Goal: Information Seeking & Learning: Find specific fact

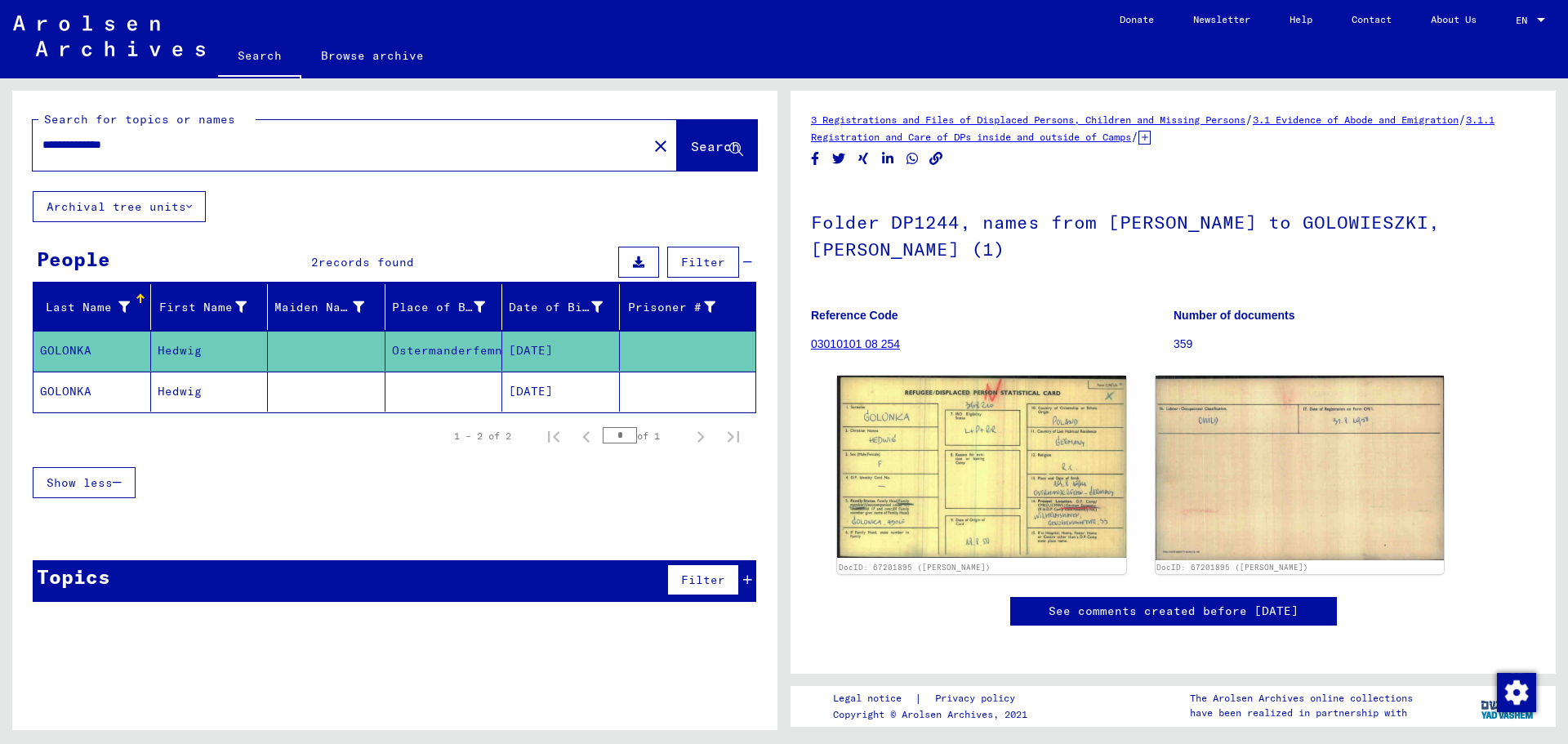
click at [69, 149] on input "**********" at bounding box center [341, 145] width 596 height 17
type input "**********"
click at [694, 143] on span "Search" at bounding box center [715, 146] width 49 height 17
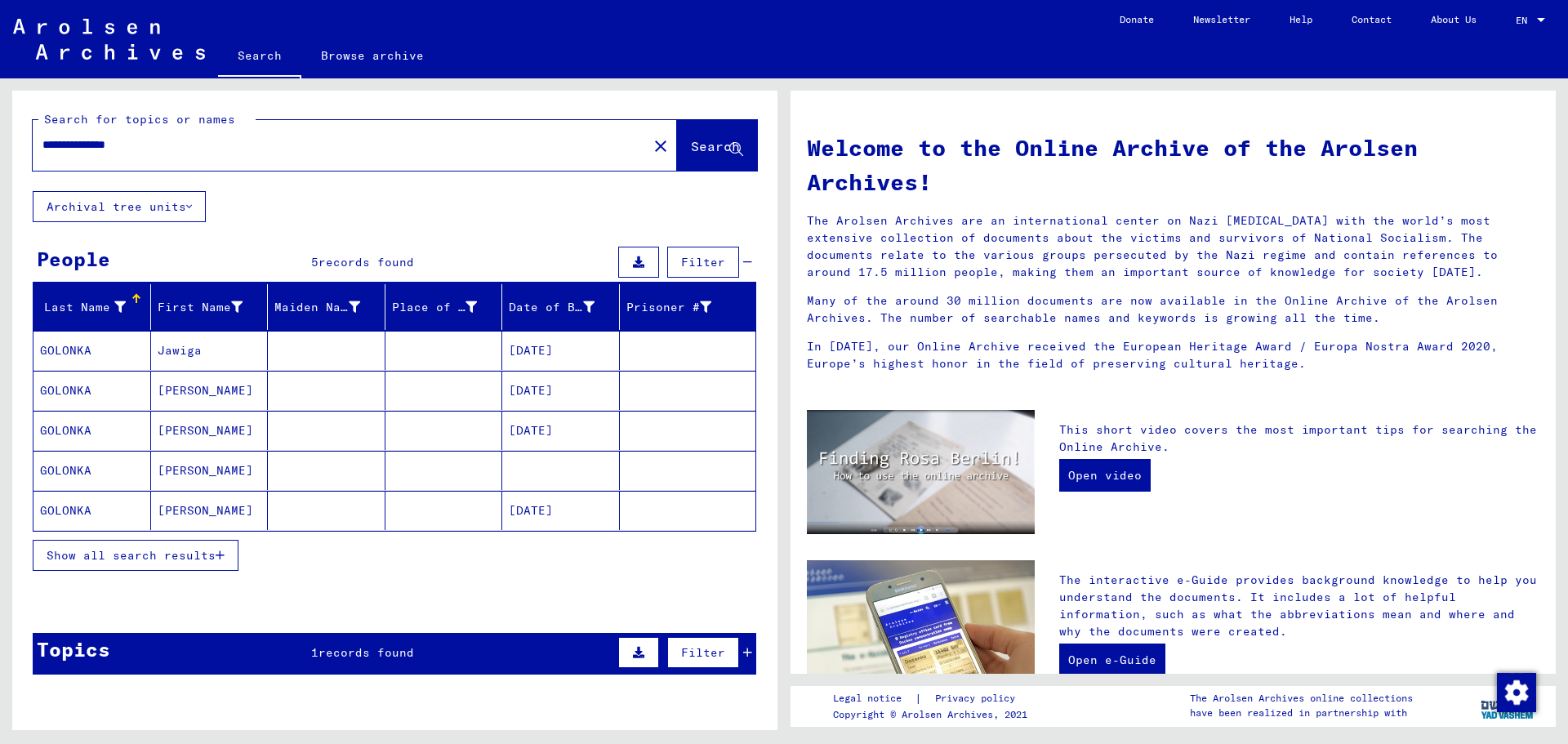
click at [76, 351] on mat-cell "GOLONKA" at bounding box center [92, 350] width 118 height 39
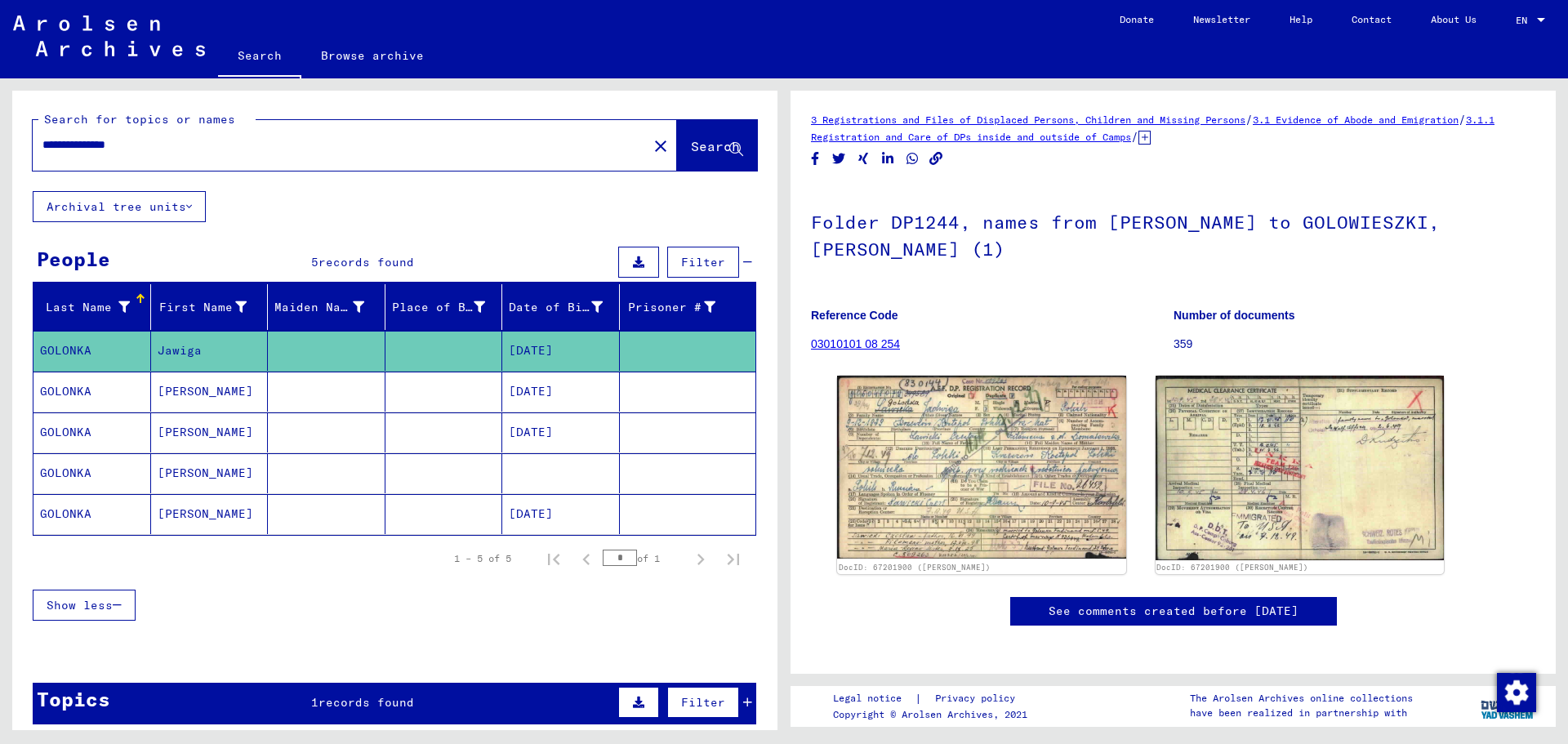
click at [74, 392] on mat-cell "GOLONKA" at bounding box center [92, 392] width 118 height 40
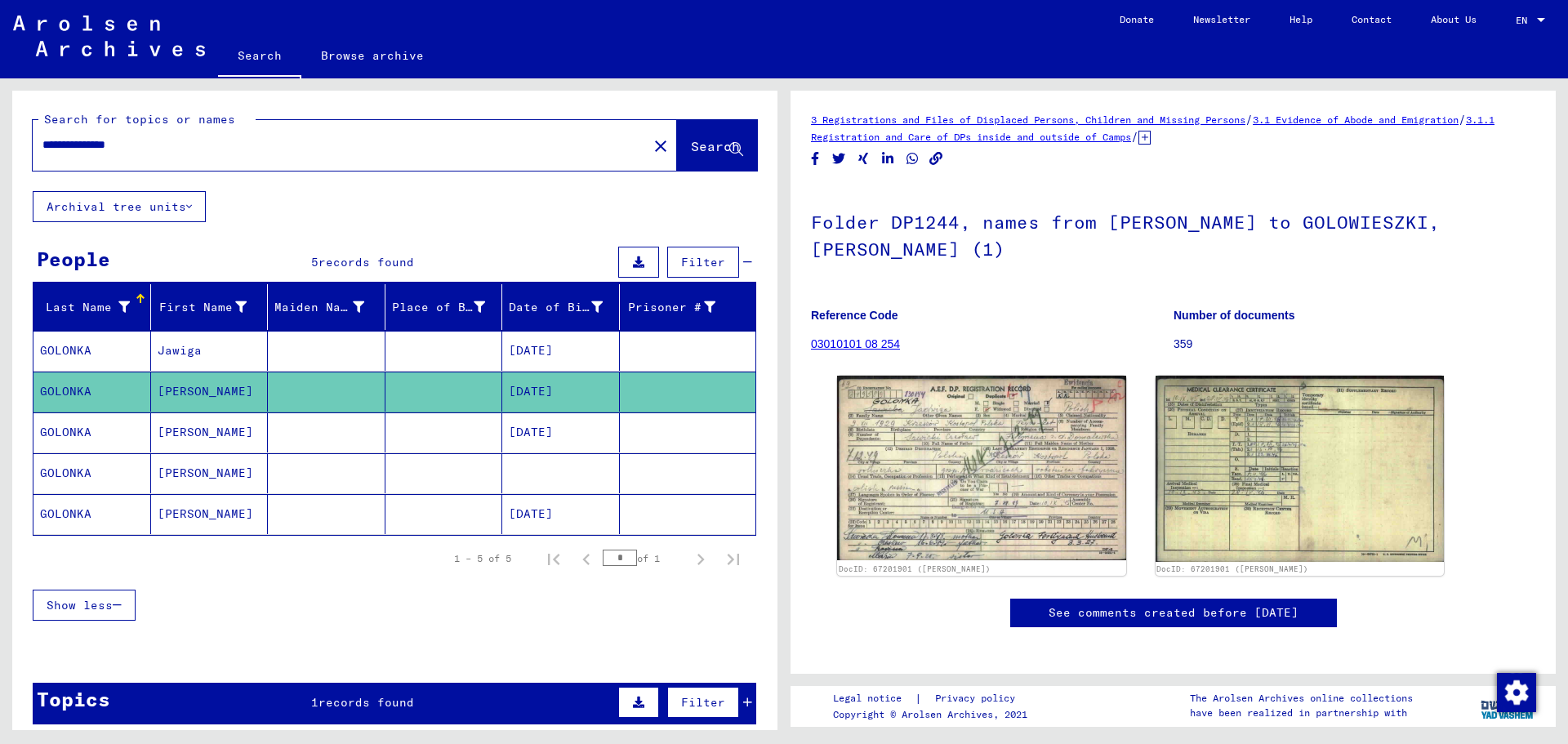
click at [69, 428] on mat-cell "GOLONKA" at bounding box center [92, 433] width 118 height 40
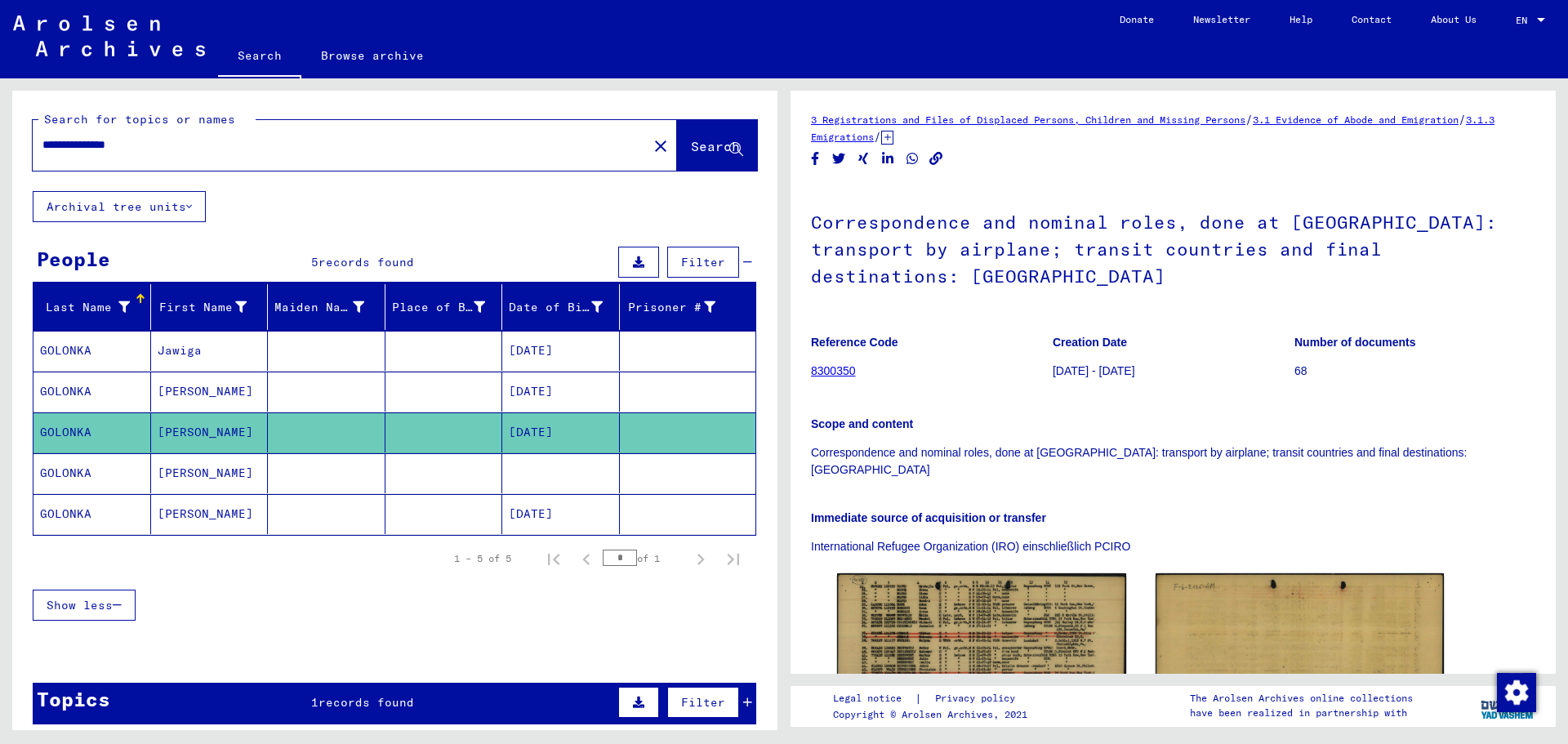
scroll to position [82, 0]
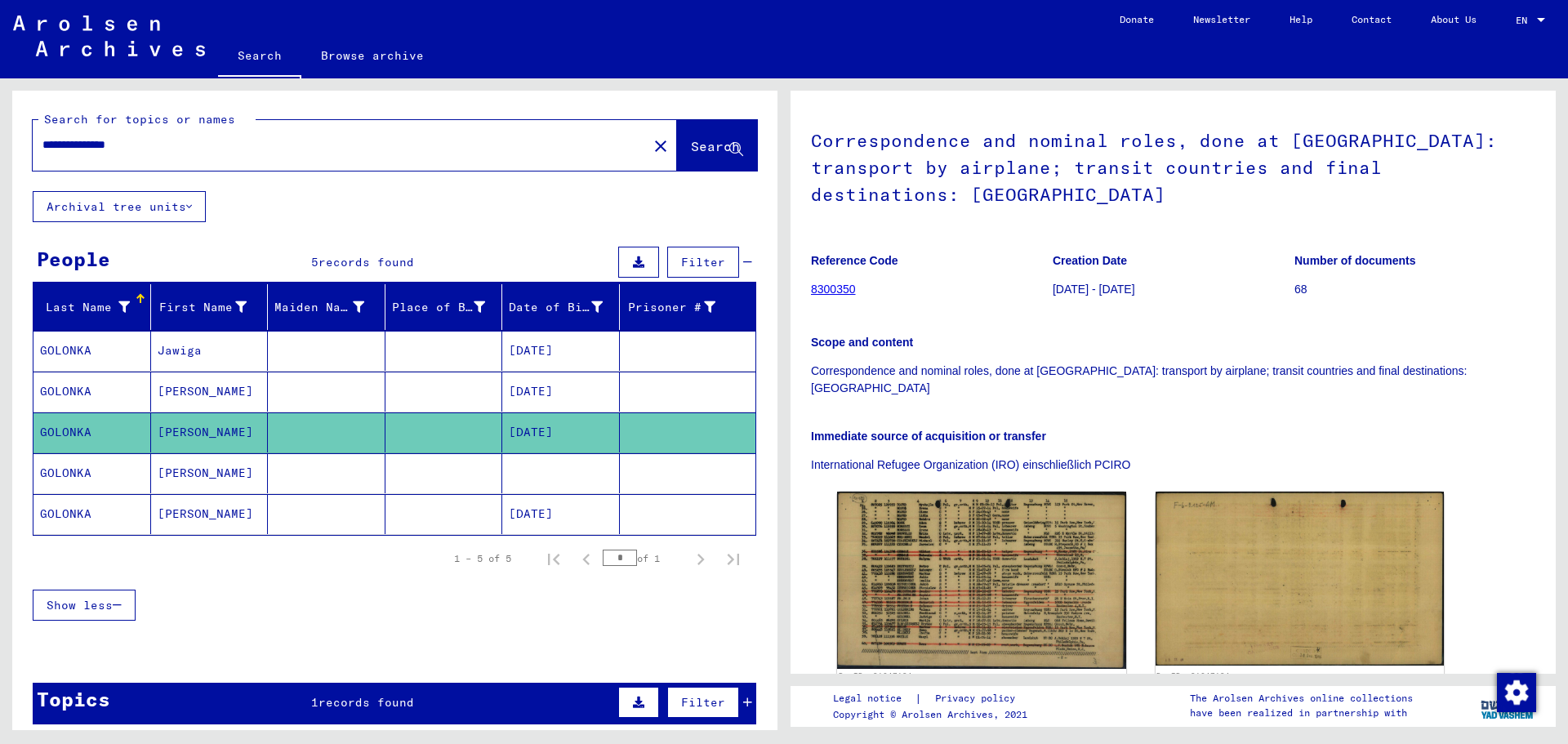
click at [68, 465] on mat-cell "GOLONKA" at bounding box center [92, 474] width 118 height 40
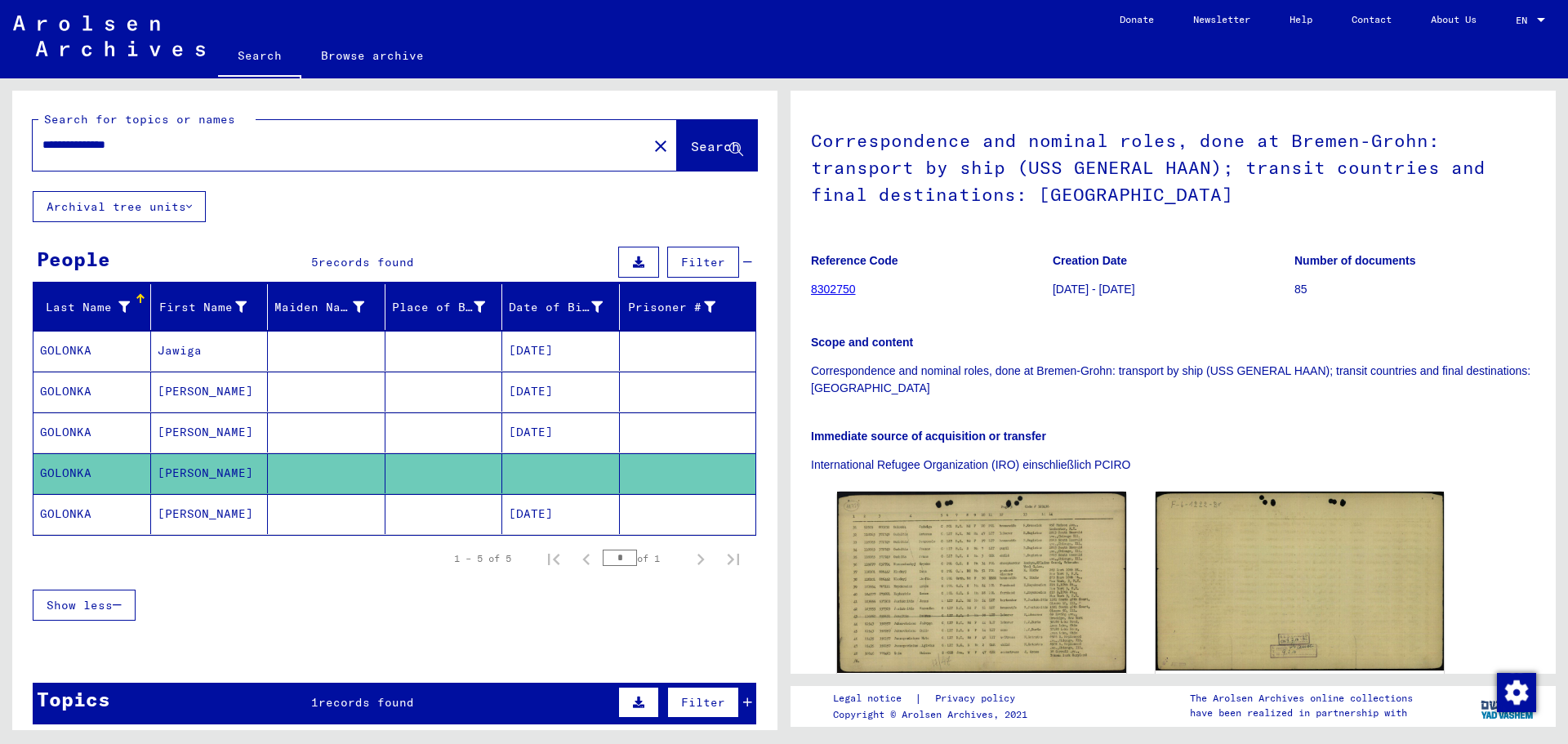
scroll to position [163, 0]
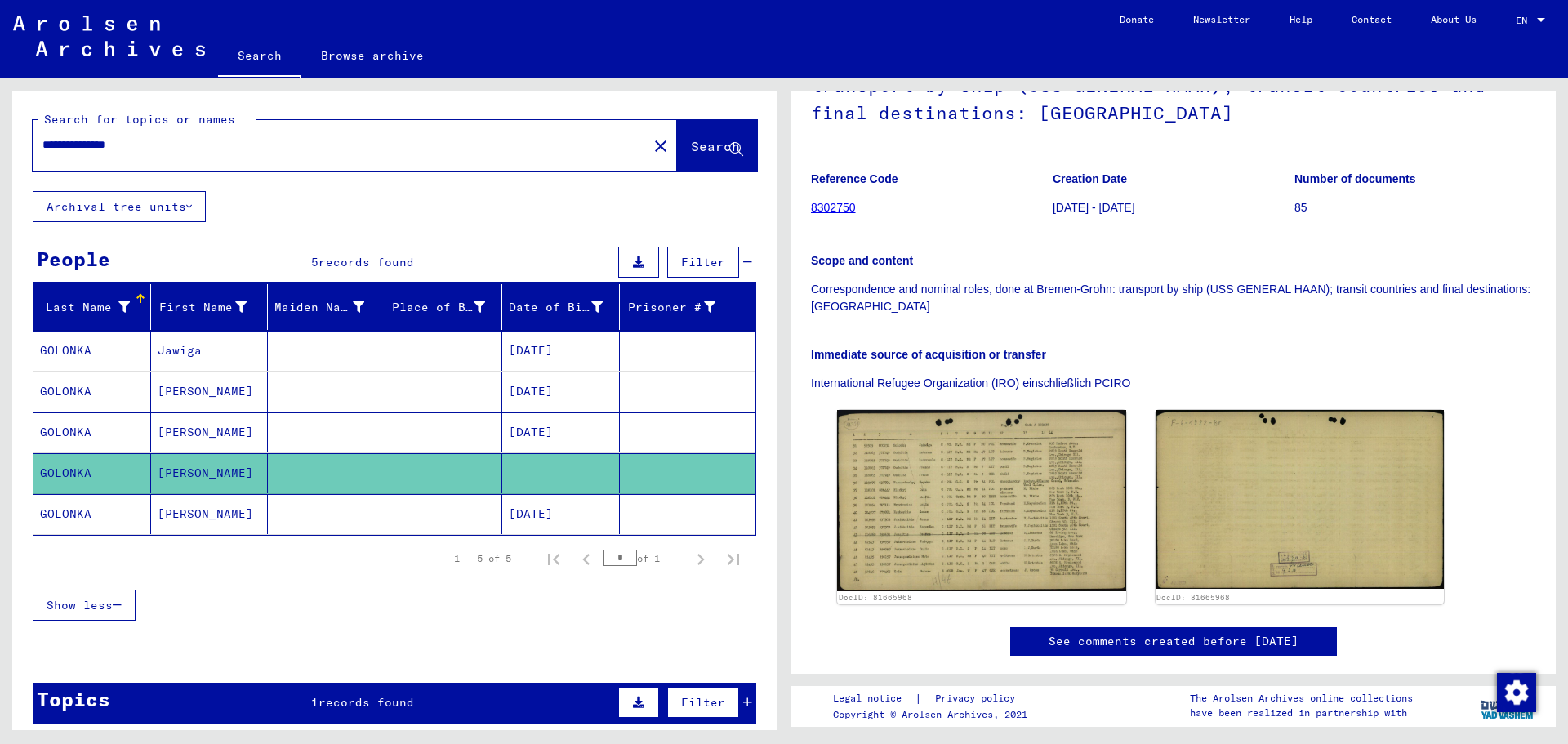
click at [90, 514] on mat-cell "GOLONKA" at bounding box center [92, 515] width 118 height 40
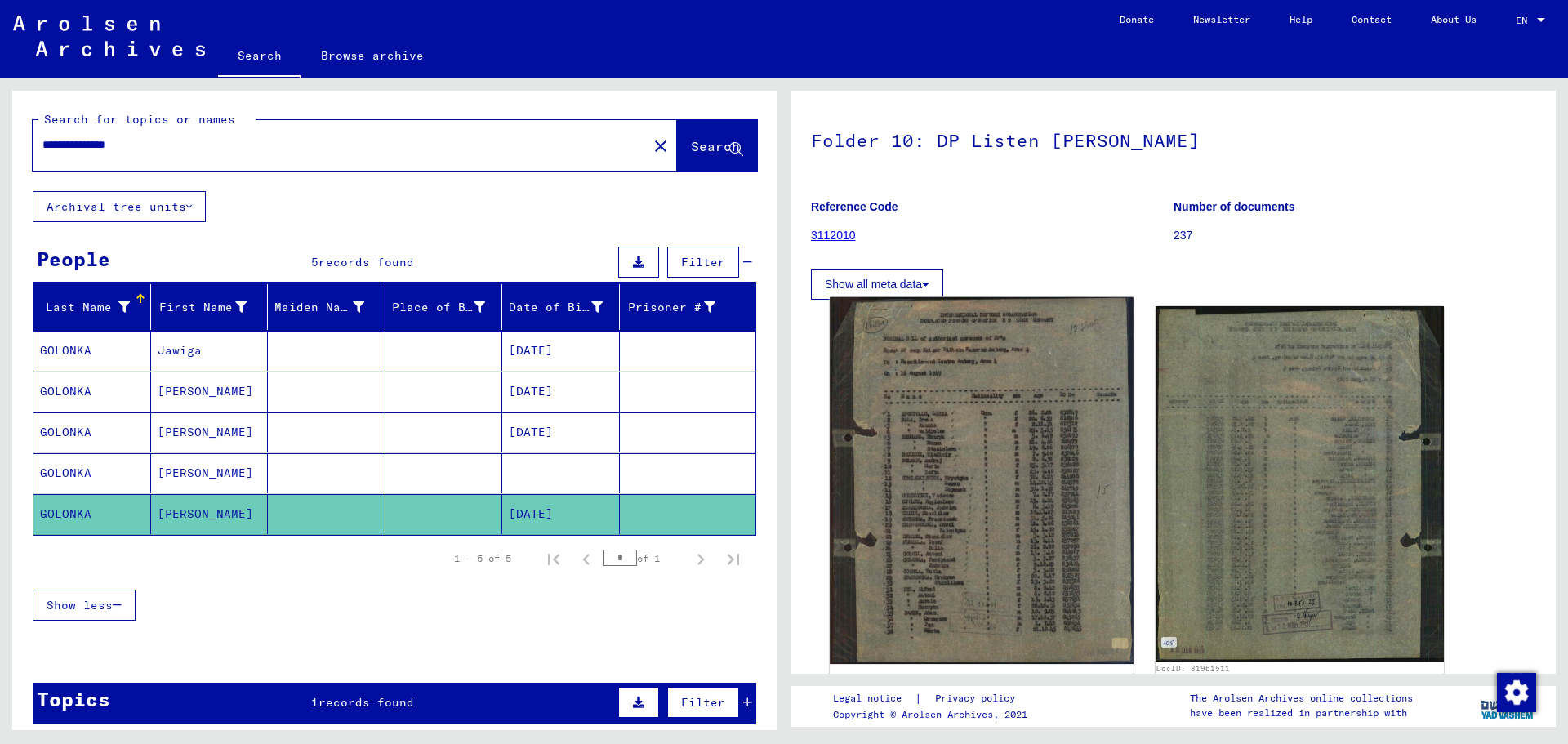
scroll to position [163, 0]
